Goal: Navigation & Orientation: Find specific page/section

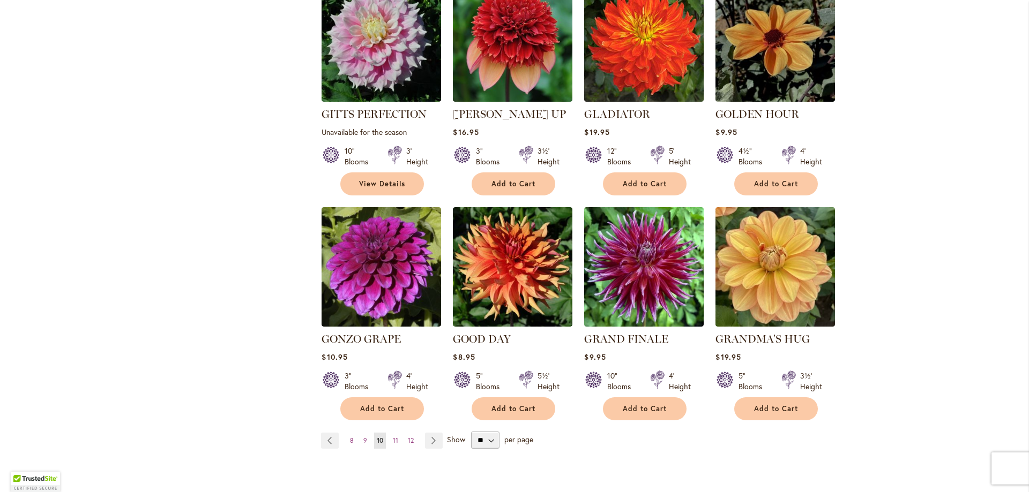
scroll to position [804, 0]
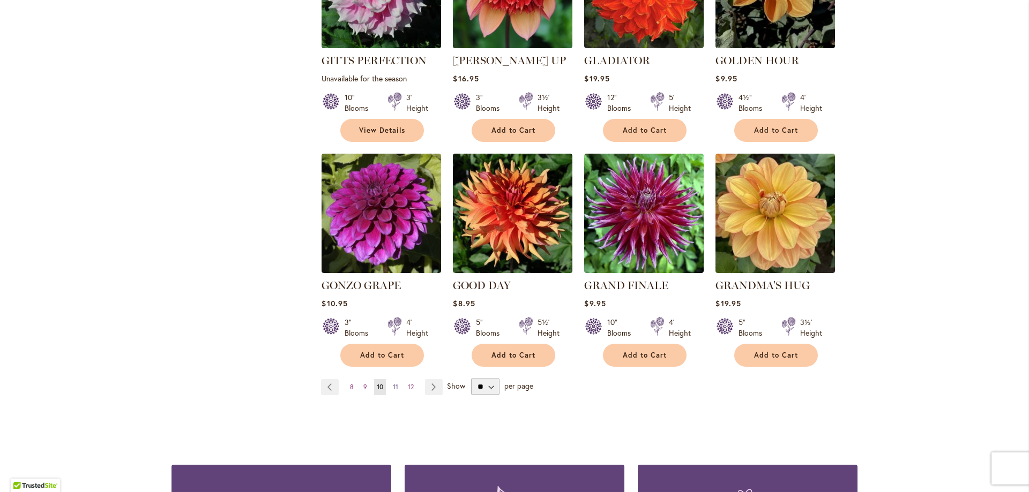
click at [395, 379] on link "Page 11" at bounding box center [395, 387] width 11 height 16
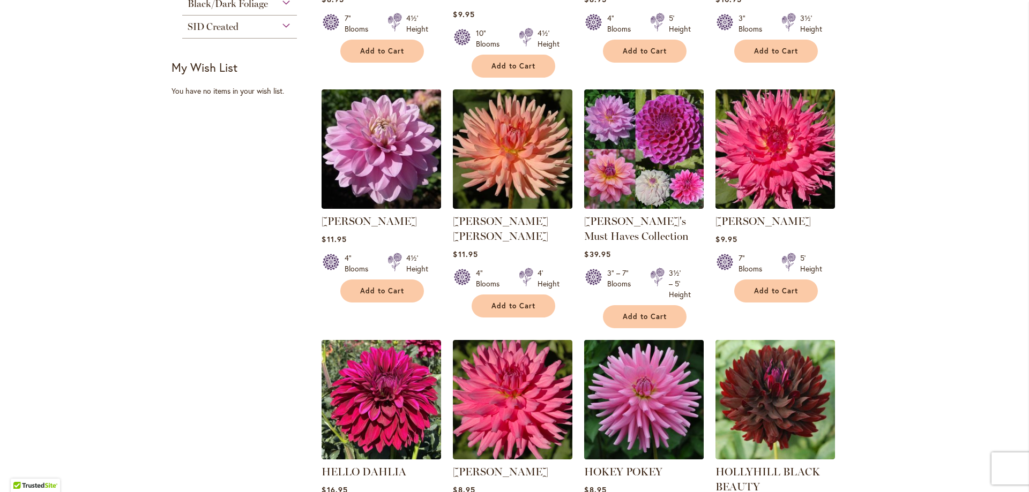
scroll to position [857, 0]
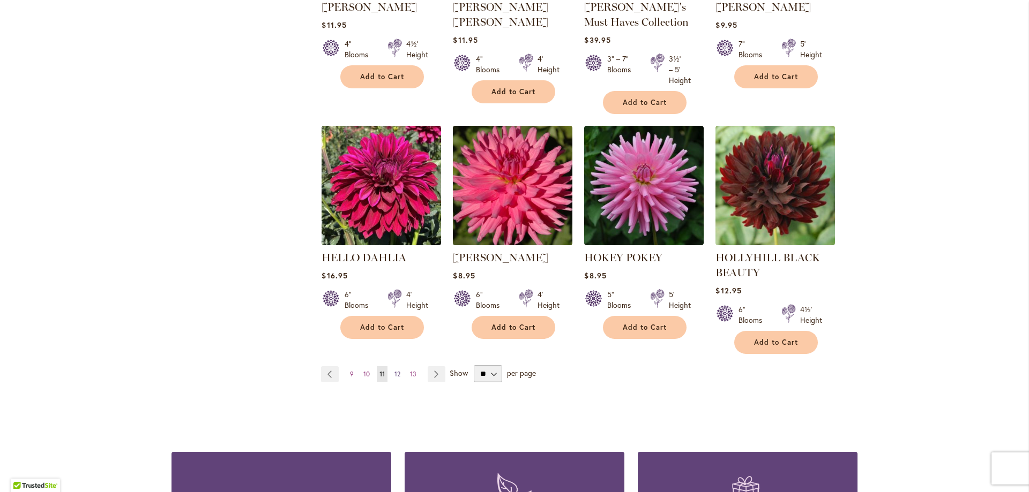
click at [398, 372] on link "Page 12" at bounding box center [397, 374] width 11 height 16
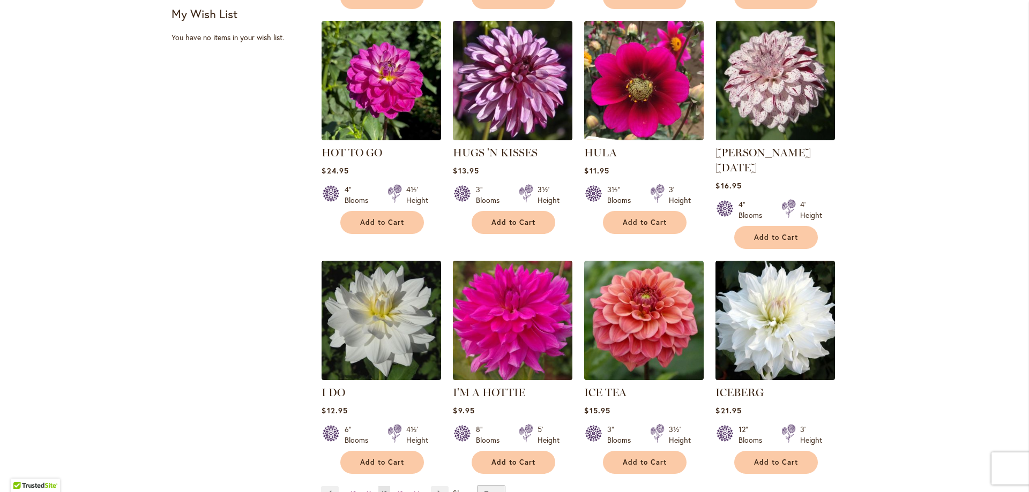
scroll to position [750, 0]
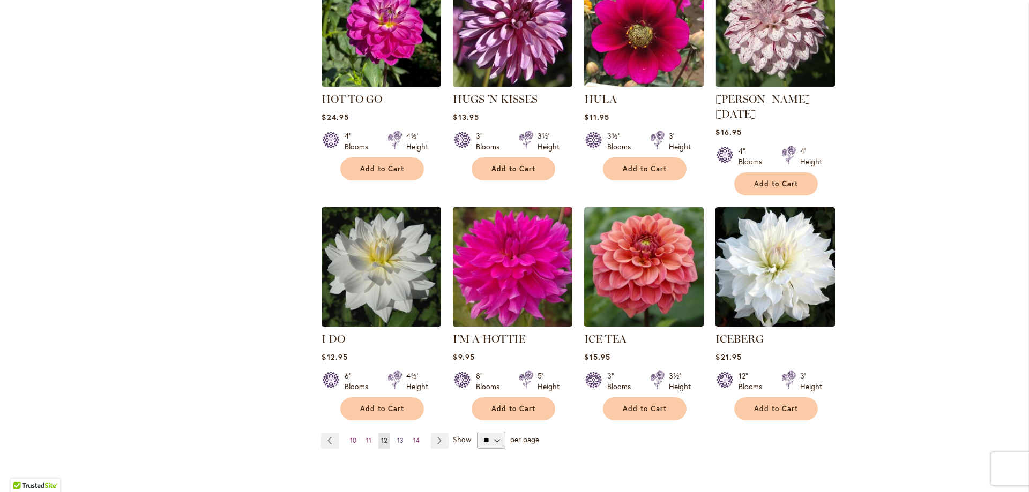
click at [401, 433] on link "Page 13" at bounding box center [400, 441] width 12 height 16
